Goal: Information Seeking & Learning: Learn about a topic

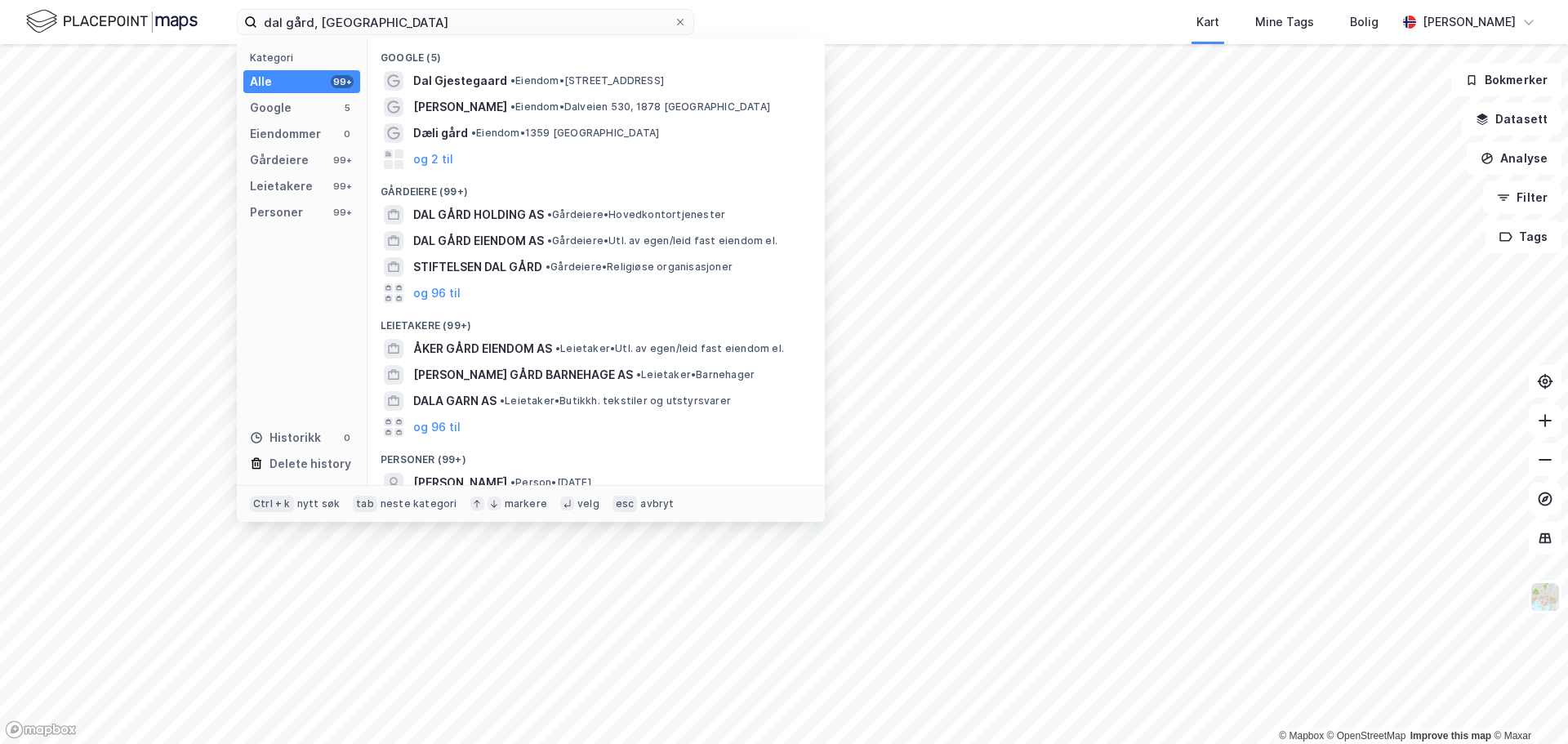
click at [398, 19] on input "dal gård, [GEOGRAPHIC_DATA]" at bounding box center [466, 22] width 417 height 25
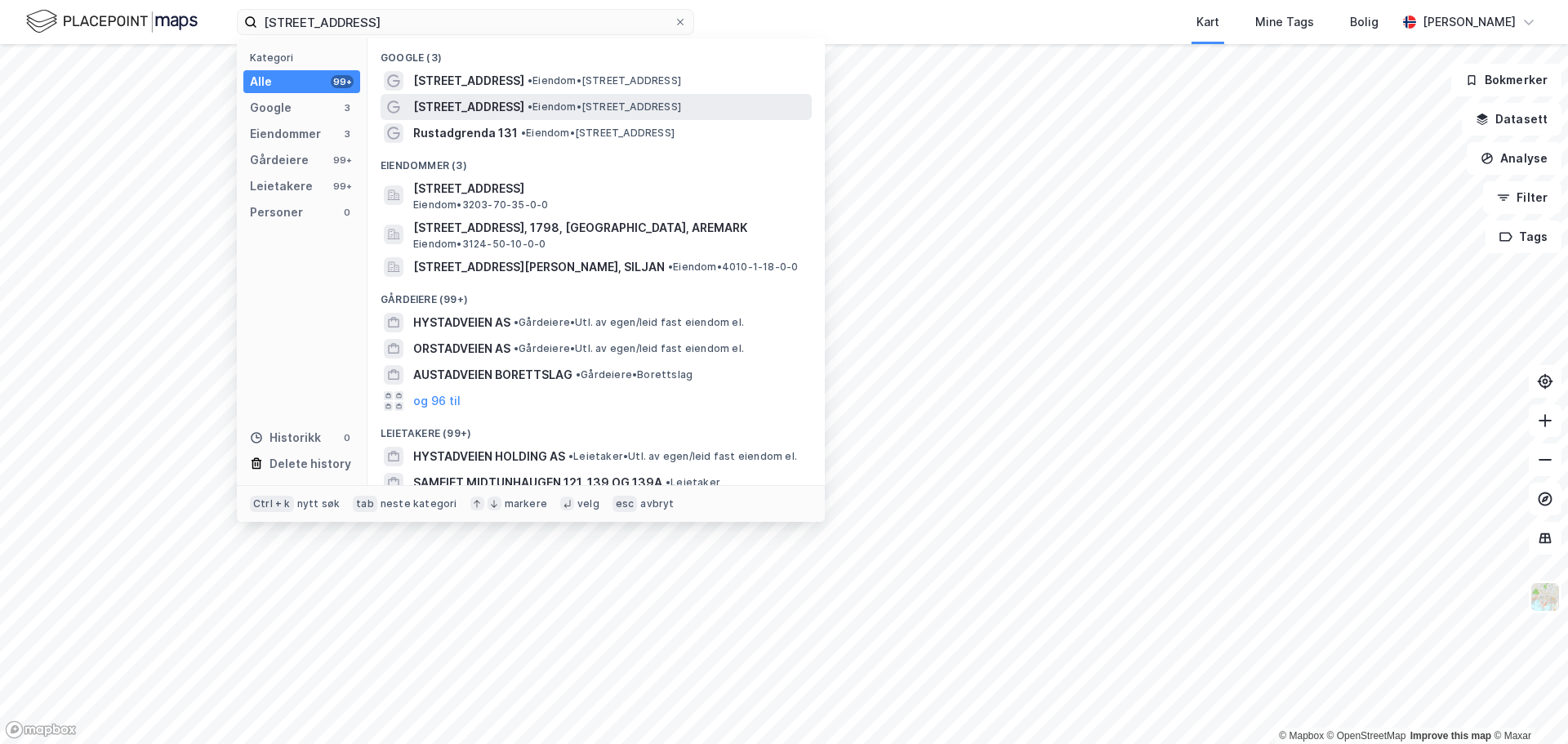
type input "[STREET_ADDRESS]"
click at [529, 105] on span "• Eiendom • [STREET_ADDRESS]" at bounding box center [604, 107] width 153 height 13
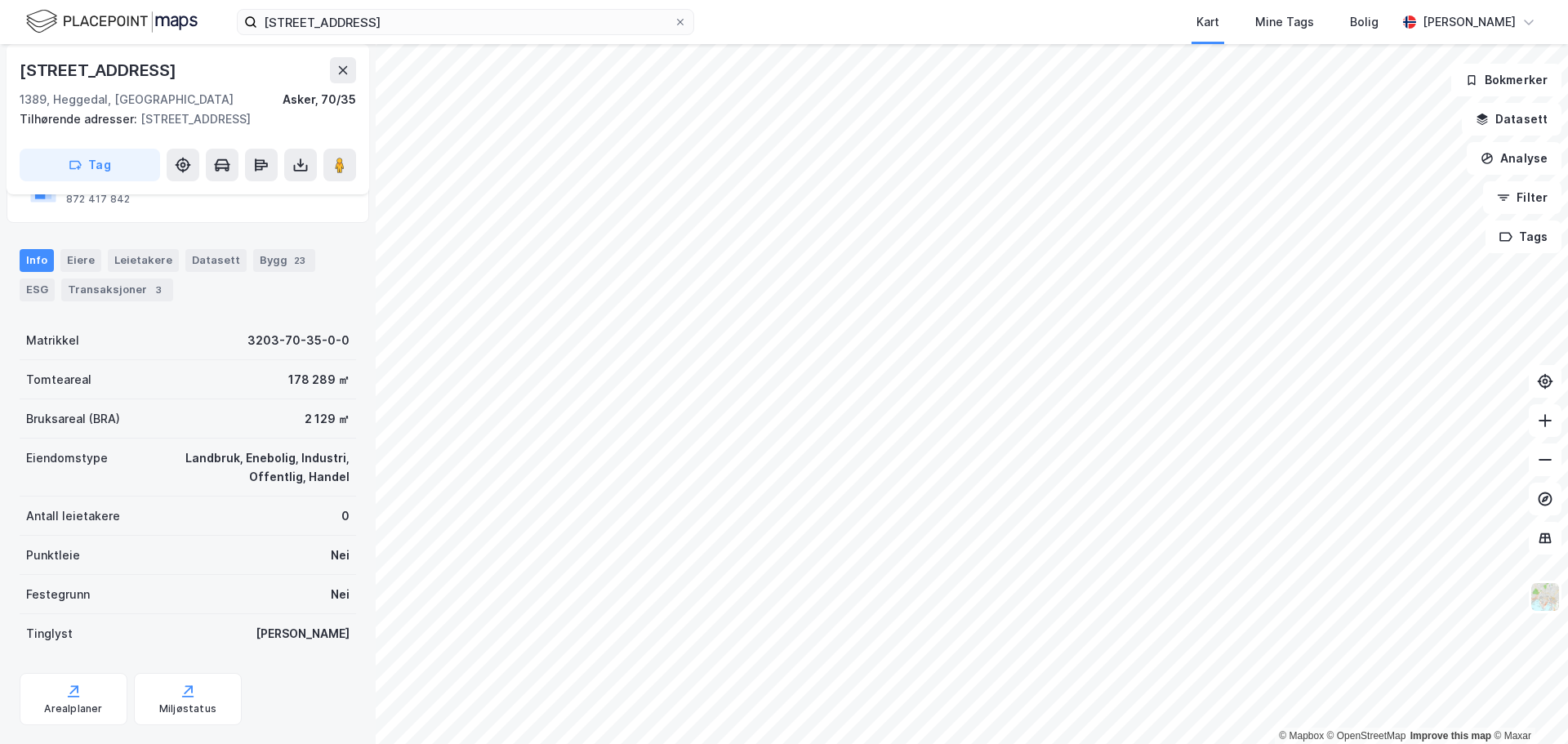
scroll to position [184, 0]
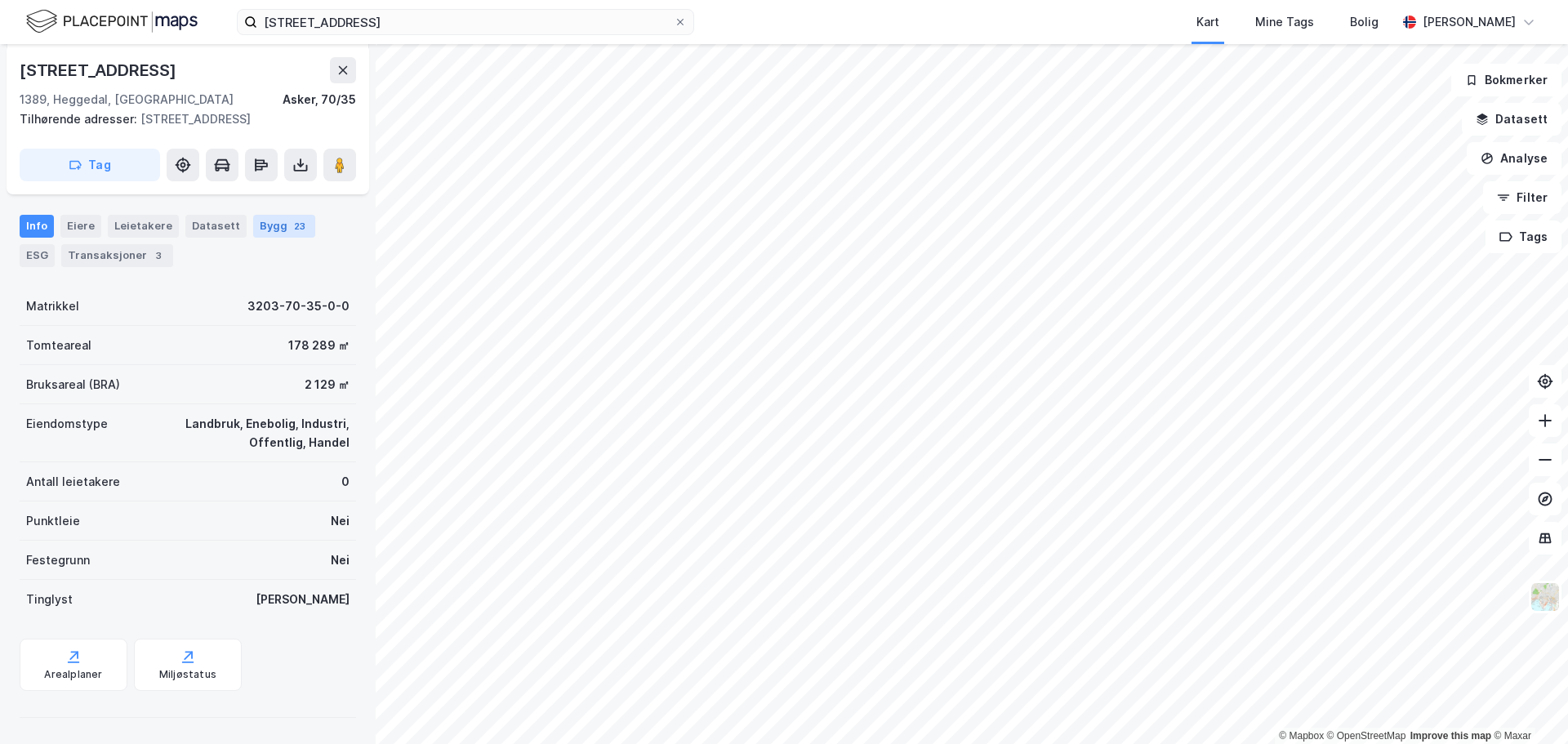
click at [291, 230] on div "23" at bounding box center [300, 226] width 18 height 16
